Goal: Share content

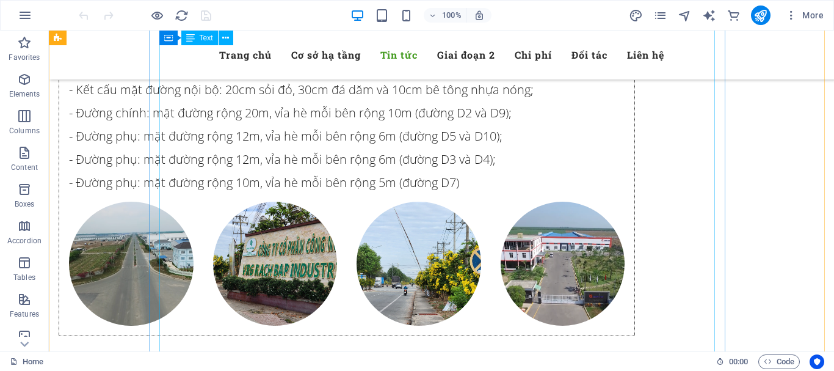
scroll to position [5251, 0]
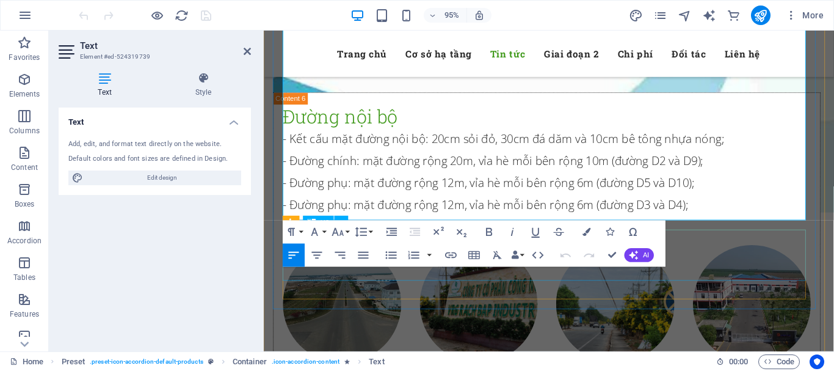
scroll to position [5319, 0]
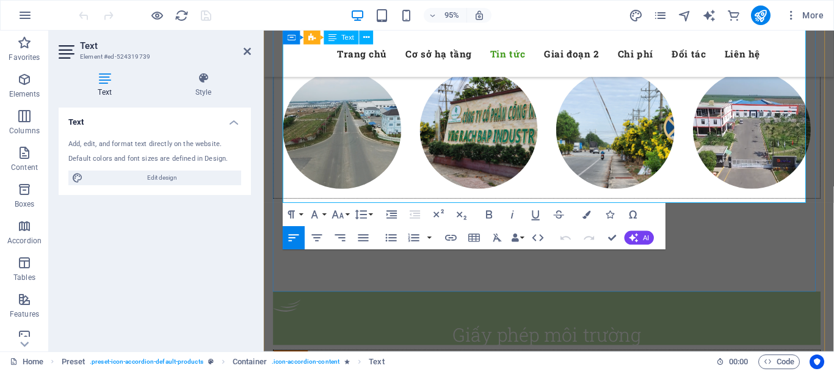
drag, startPoint x: 286, startPoint y: 199, endPoint x: 647, endPoint y: 200, distance: 361.5
copy p "Hình ảnh [DATE]: bấm vào   [URL][DOMAIN_NAME]"
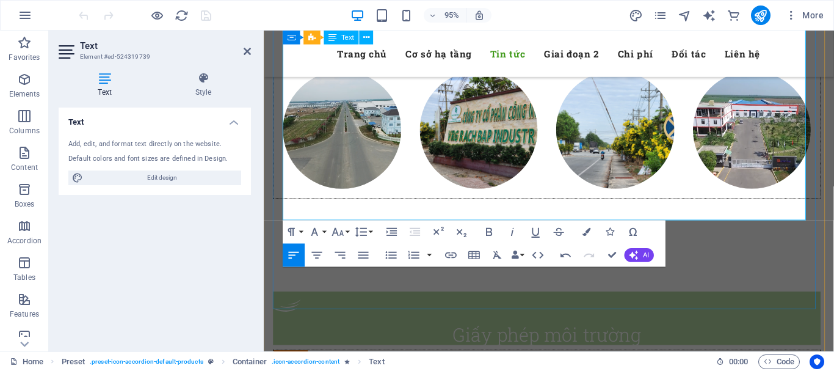
drag, startPoint x: 373, startPoint y: 217, endPoint x: 379, endPoint y: 220, distance: 6.6
drag, startPoint x: 624, startPoint y: 217, endPoint x: 497, endPoint y: 222, distance: 127.1
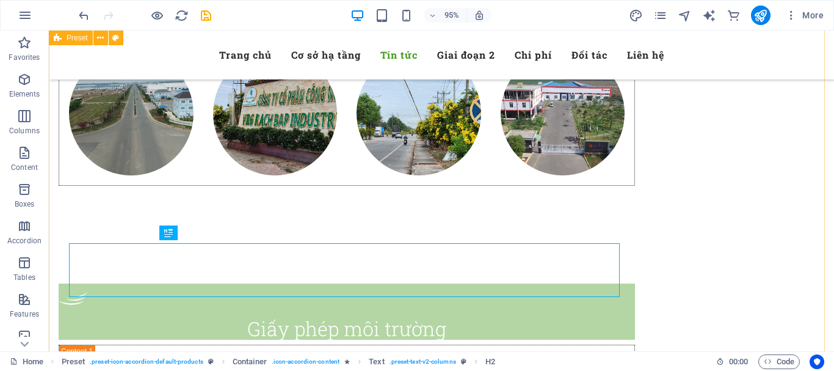
scroll to position [5315, 0]
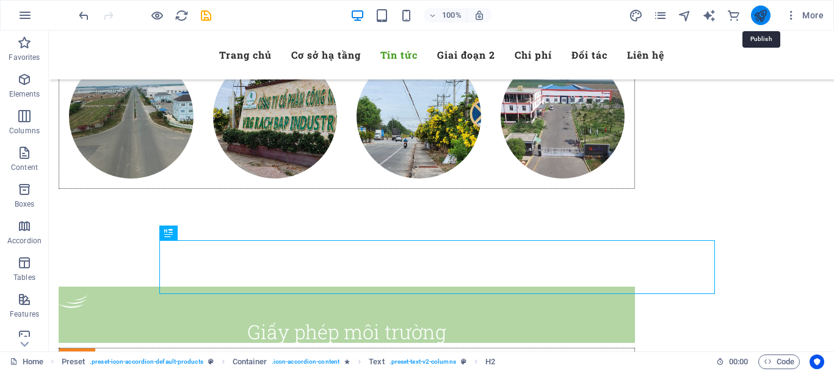
click at [761, 16] on icon "publish" at bounding box center [761, 16] width 14 height 14
